Goal: Task Accomplishment & Management: Complete application form

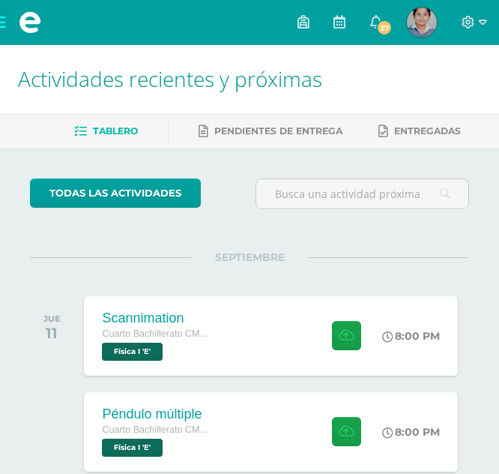
click at [199, 348] on div "Cuarto Bachillerato CMP Bachillerato en CCLL con Orientación en Computación Fís…" at bounding box center [157, 343] width 114 height 34
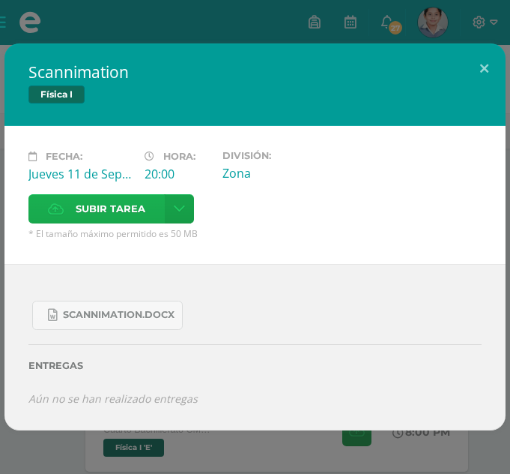
click at [152, 215] on label "Subir tarea" at bounding box center [96, 208] width 136 height 29
click at [0, 0] on input "Subir tarea" at bounding box center [0, 0] width 0 height 0
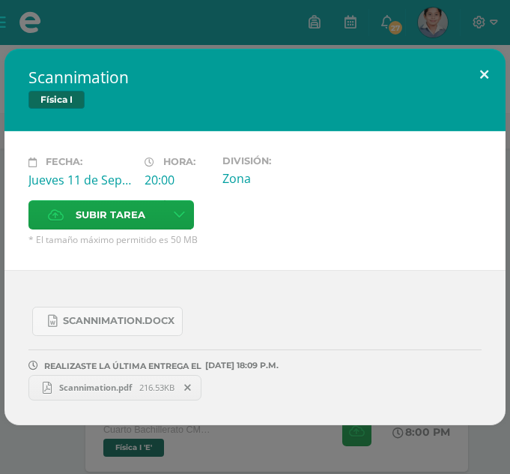
click at [480, 81] on button at bounding box center [484, 74] width 43 height 51
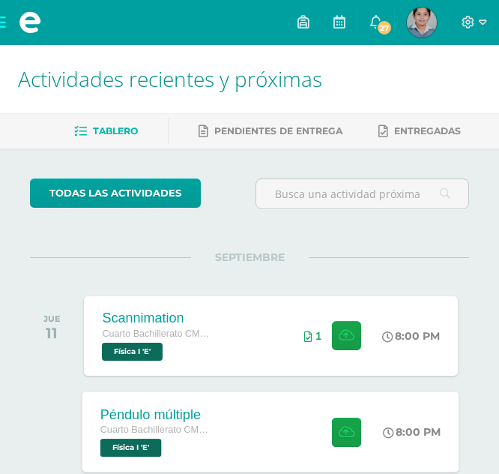
click at [222, 405] on div "Péndulo múltiple Cuarto Bachillerato CMP Bachillerato en CCLL con Orientación e…" at bounding box center [157, 431] width 150 height 80
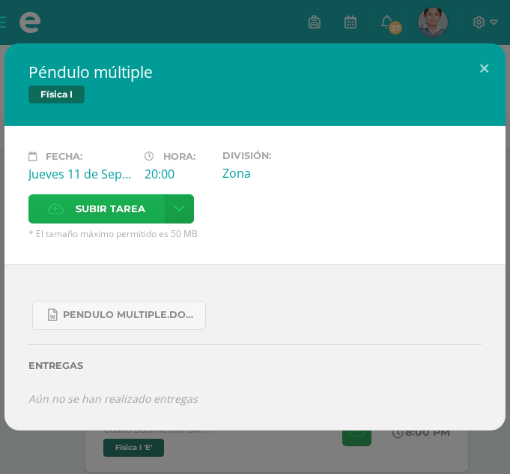
click at [137, 199] on span "Subir tarea" at bounding box center [111, 209] width 70 height 28
click at [0, 0] on input "Subir tarea" at bounding box center [0, 0] width 0 height 0
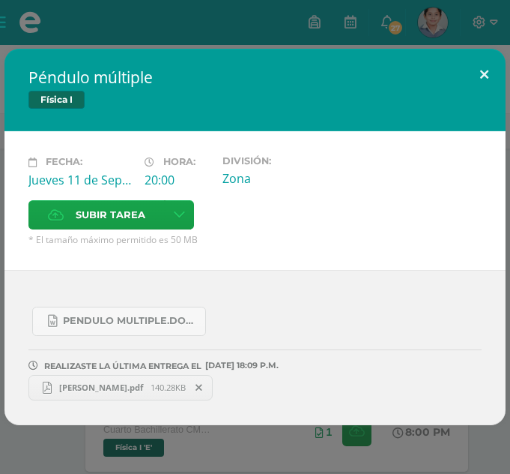
click at [489, 80] on button at bounding box center [484, 74] width 43 height 51
